Goal: Task Accomplishment & Management: Use online tool/utility

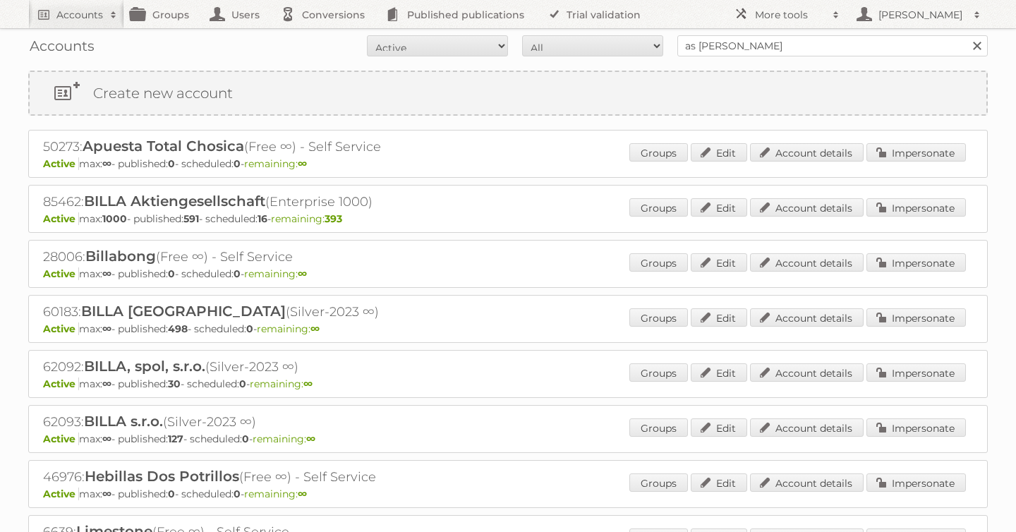
type input "as [PERSON_NAME]"
click at [966, 35] on input "Search" at bounding box center [976, 45] width 21 height 21
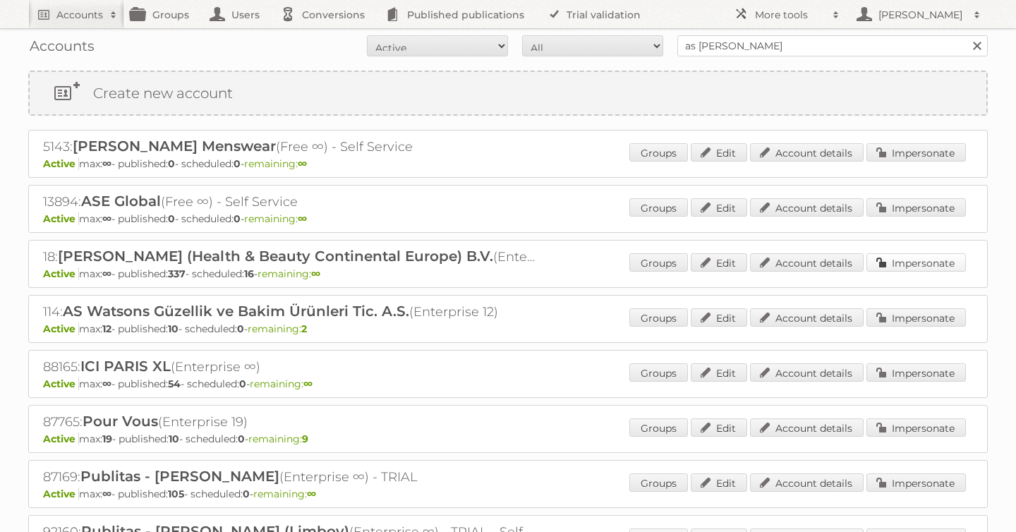
click at [888, 269] on link "Impersonate" at bounding box center [915, 262] width 99 height 18
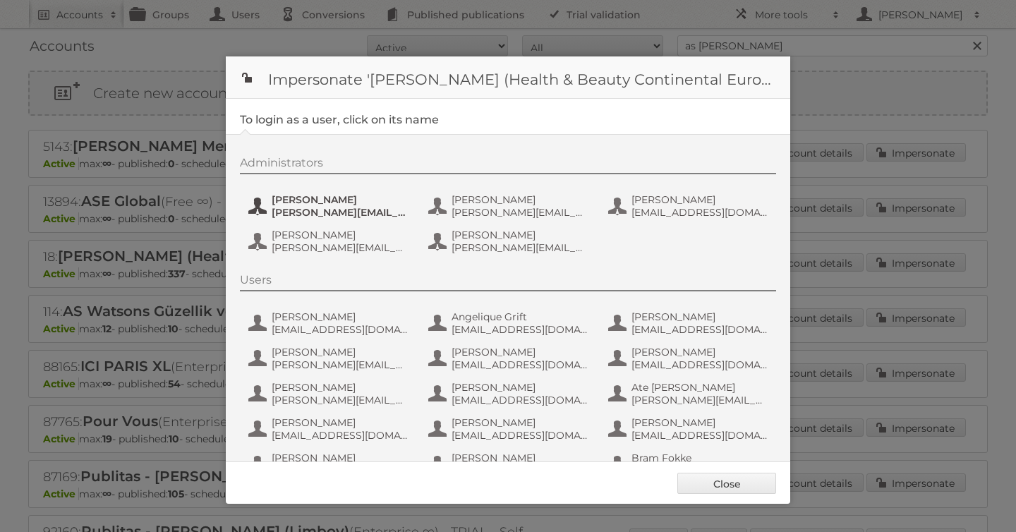
click at [296, 193] on button "Etienne Nauta e.nauta@nl.aswatson.com" at bounding box center [330, 206] width 166 height 28
